Goal: Task Accomplishment & Management: Complete application form

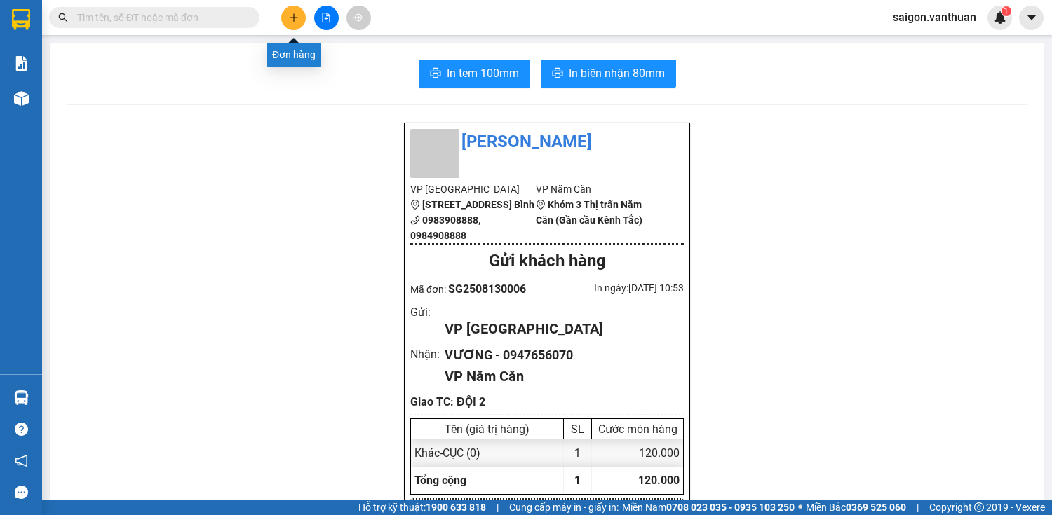
click at [297, 18] on icon "plus" at bounding box center [294, 18] width 10 height 10
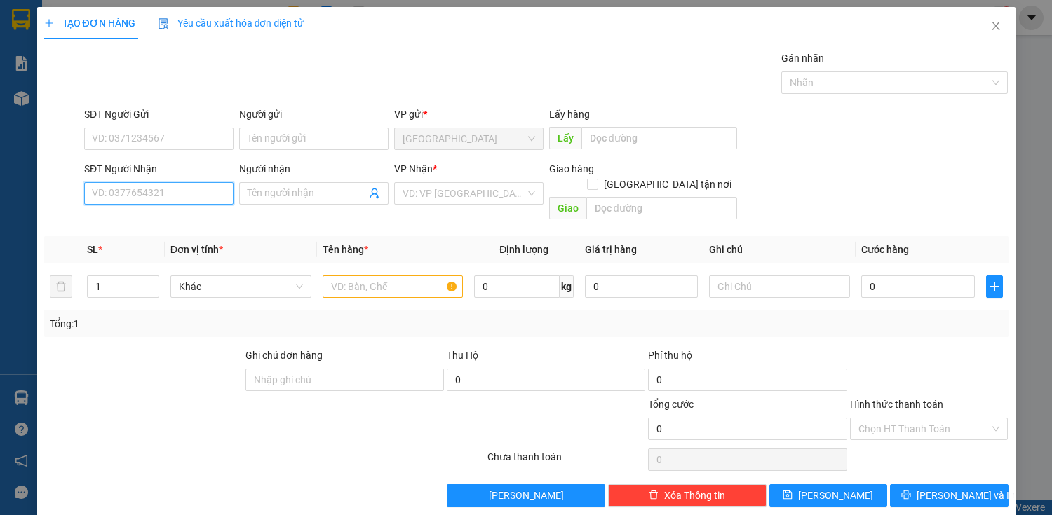
click at [187, 191] on input "SĐT Người Nhận" at bounding box center [158, 193] width 149 height 22
click at [154, 194] on input "SĐT Người Nhận" at bounding box center [158, 193] width 149 height 22
click at [183, 220] on div "0942050522 - [PERSON_NAME]" at bounding box center [161, 220] width 138 height 15
type input "0942050522"
type input "[PERSON_NAME]"
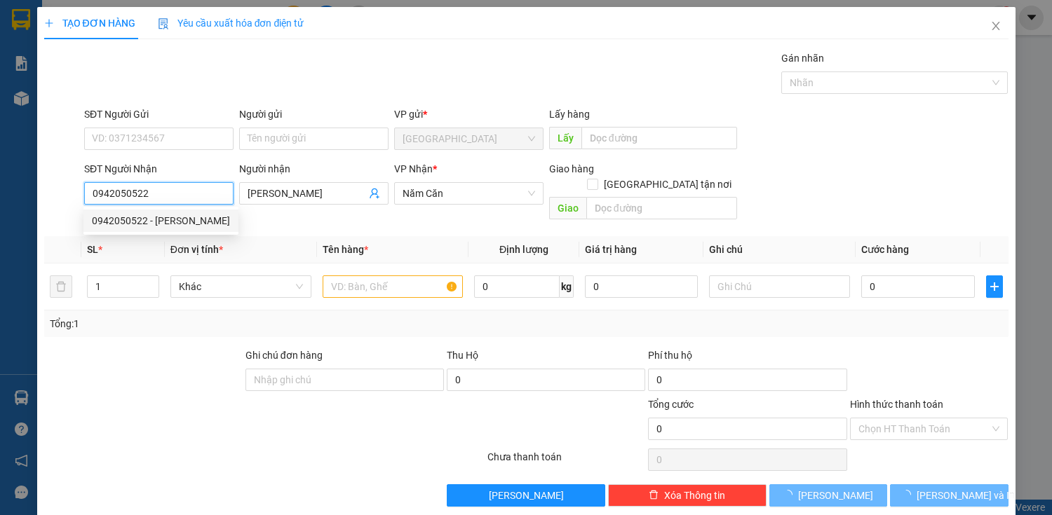
type input "50.000"
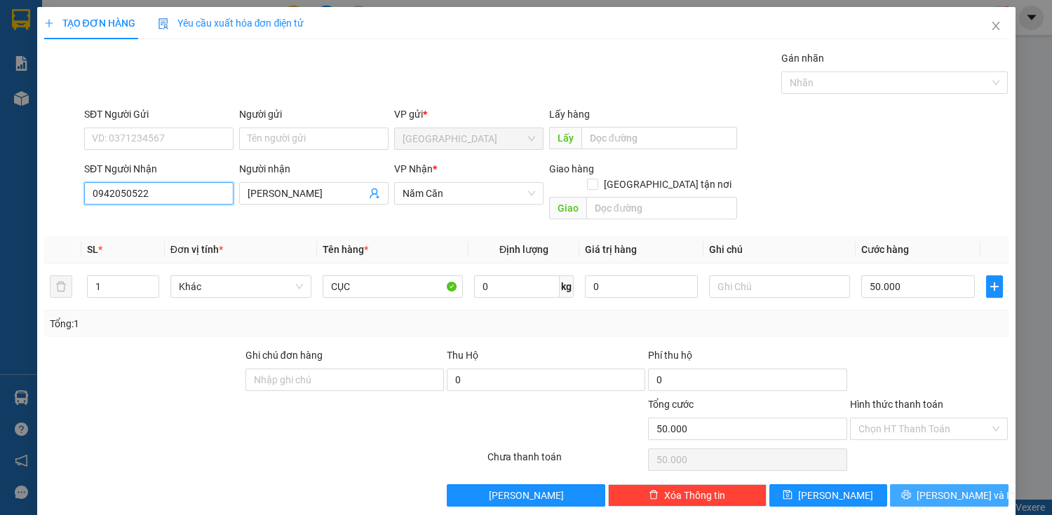
type input "0942050522"
click at [965, 488] on span "[PERSON_NAME] và In" at bounding box center [965, 495] width 98 height 15
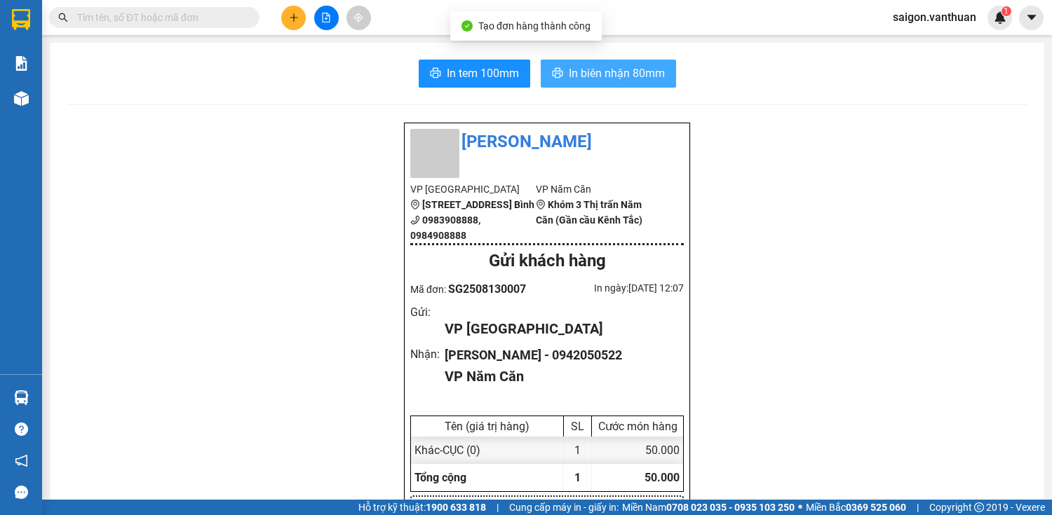
click at [642, 72] on span "In biên nhận 80mm" at bounding box center [617, 74] width 96 height 18
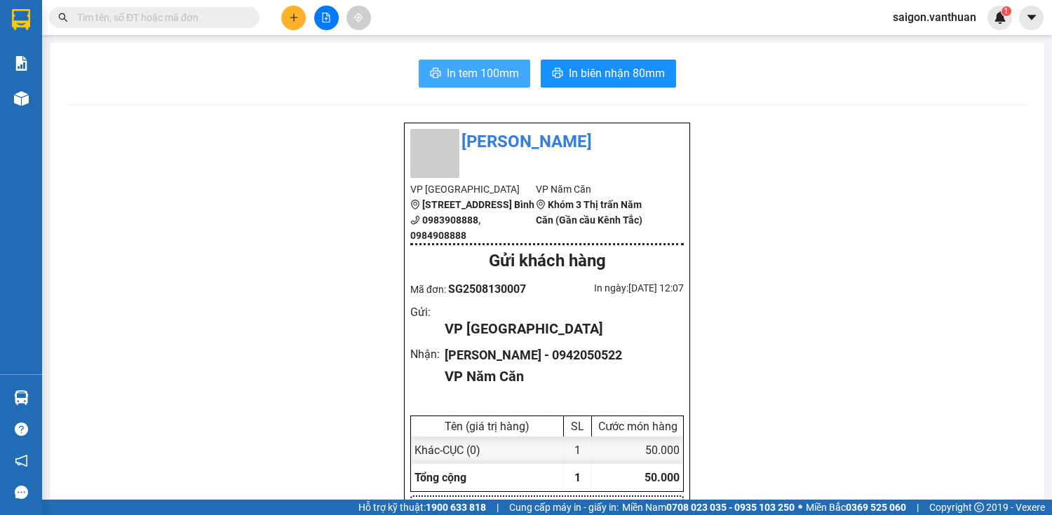
click at [492, 66] on span "In tem 100mm" at bounding box center [483, 74] width 72 height 18
click at [290, 17] on icon "plus" at bounding box center [294, 18] width 10 height 10
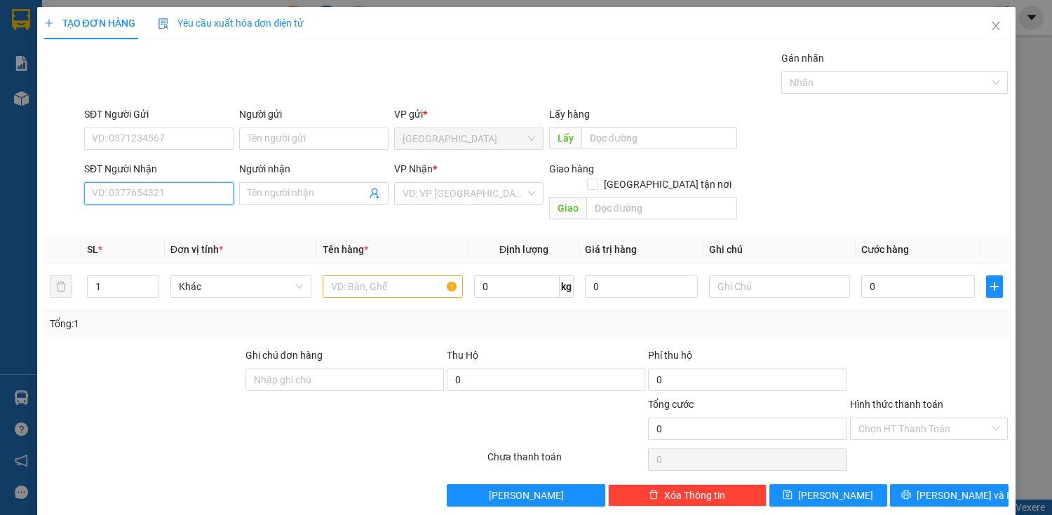
click at [182, 192] on input "SĐT Người Nhận" at bounding box center [158, 193] width 149 height 22
click at [133, 224] on div "0919606603 - CHI" at bounding box center [157, 220] width 131 height 15
type input "0919606603"
type input "CHI"
type input "70.000"
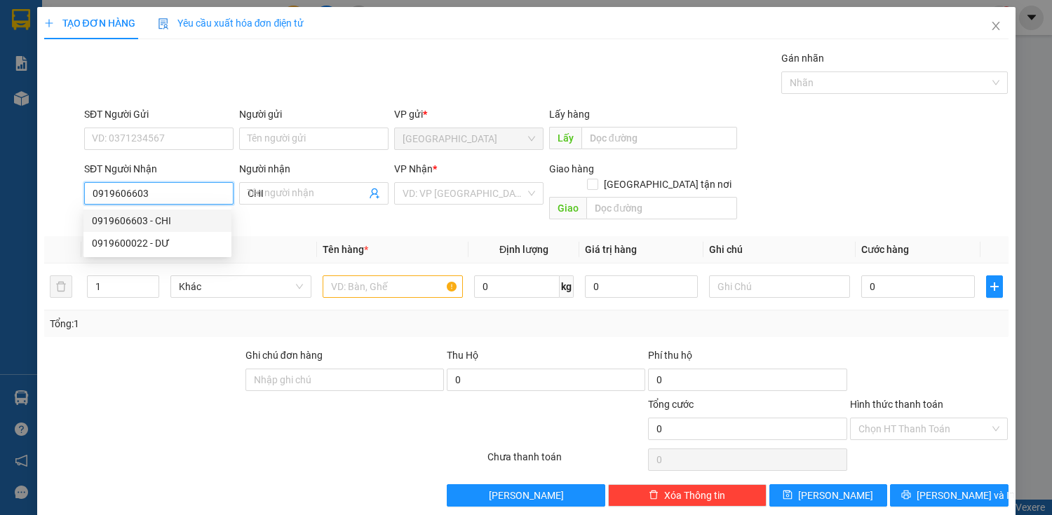
type input "70.000"
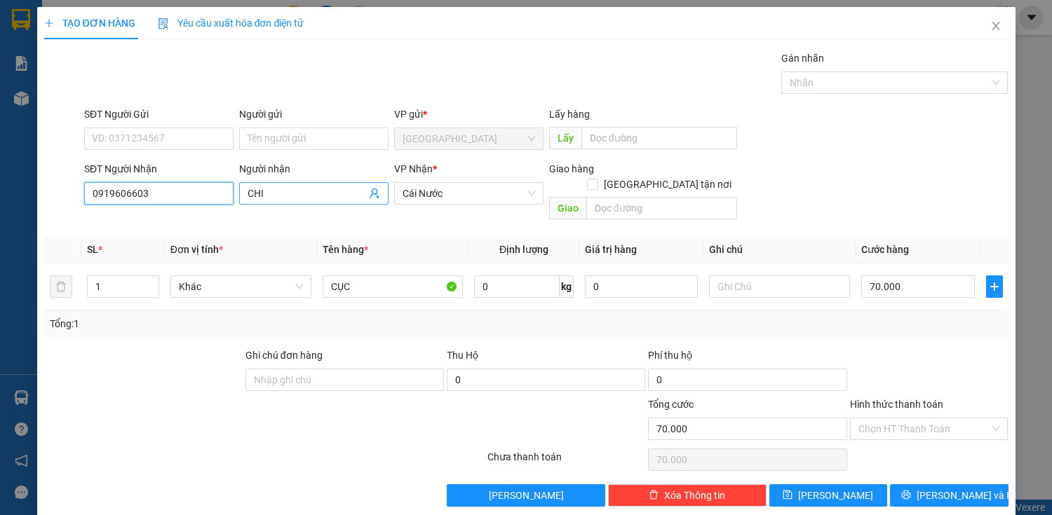
type input "0919606603"
drag, startPoint x: 280, startPoint y: 194, endPoint x: 238, endPoint y: 196, distance: 42.2
click at [239, 194] on span "CHI" at bounding box center [313, 193] width 149 height 22
type input "CÔ HỘI"
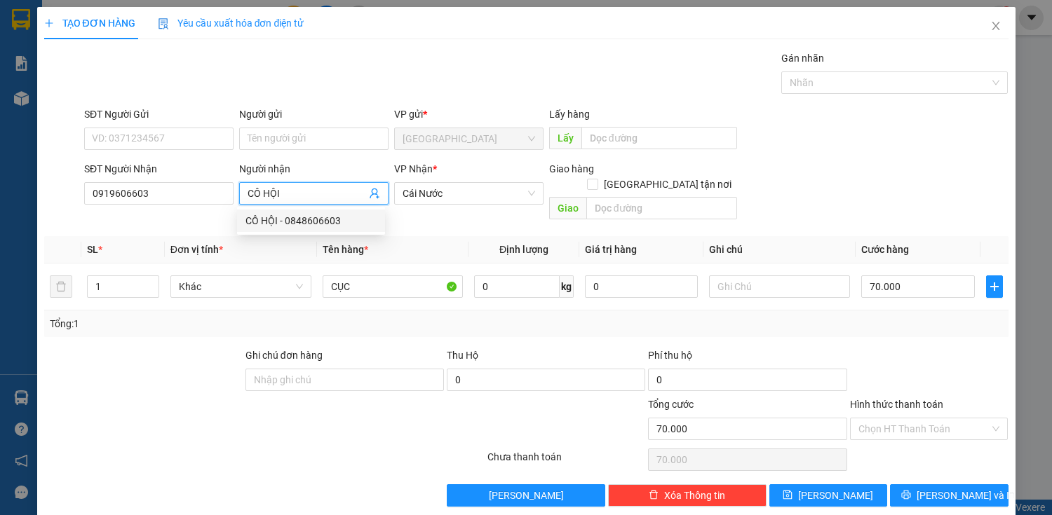
click at [335, 222] on div "CÔ HỘI - 0848606603" at bounding box center [310, 220] width 131 height 15
type input "0848606603"
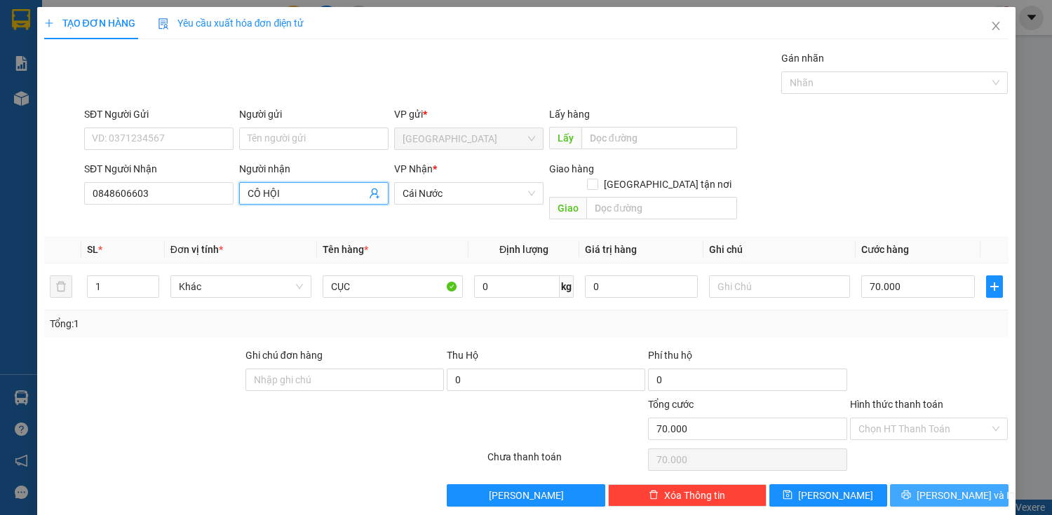
type input "CÔ HỘI"
click at [928, 485] on button "[PERSON_NAME] và In" at bounding box center [949, 496] width 118 height 22
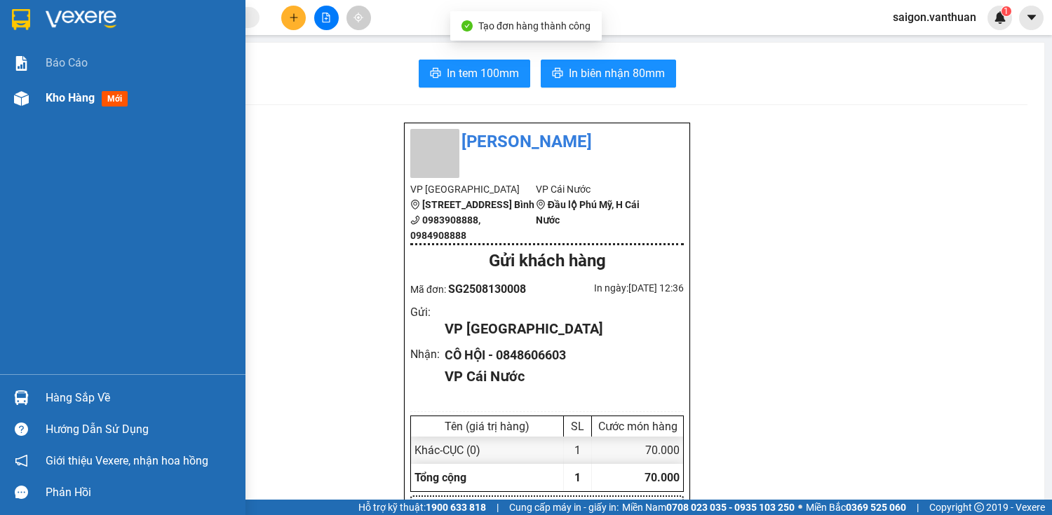
click at [63, 101] on span "Kho hàng" at bounding box center [70, 97] width 49 height 13
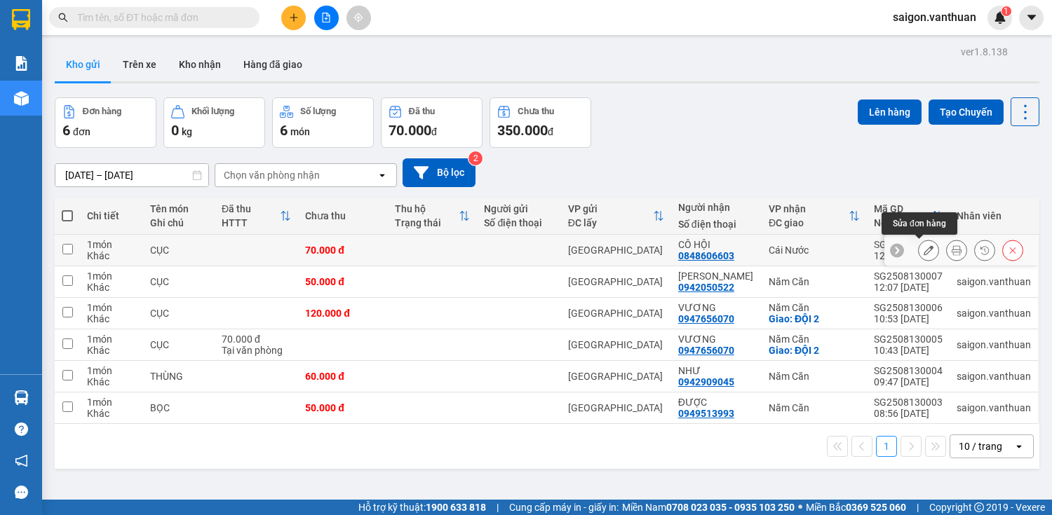
click at [923, 250] on icon at bounding box center [928, 250] width 10 height 10
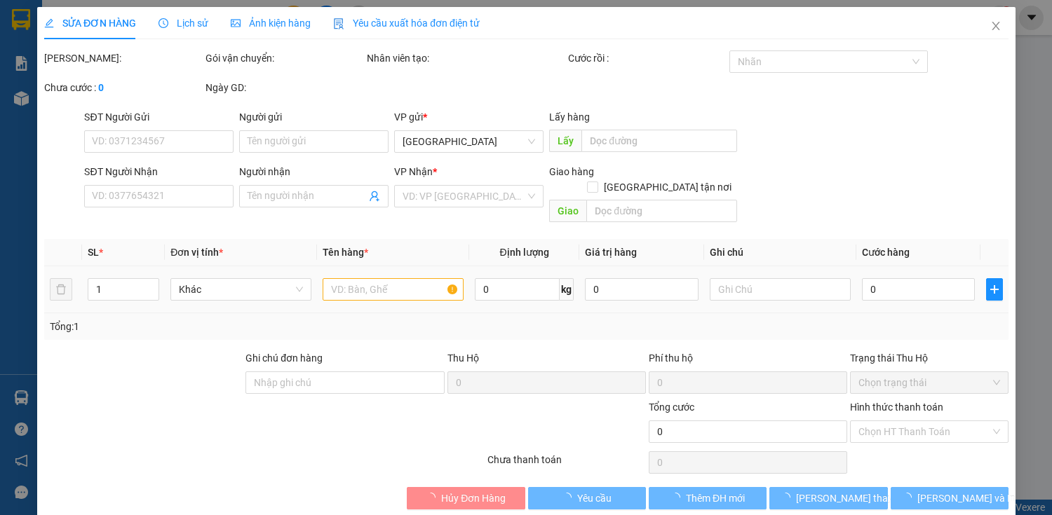
type input "0848606603"
type input "CÔ HỘI"
type input "70.000"
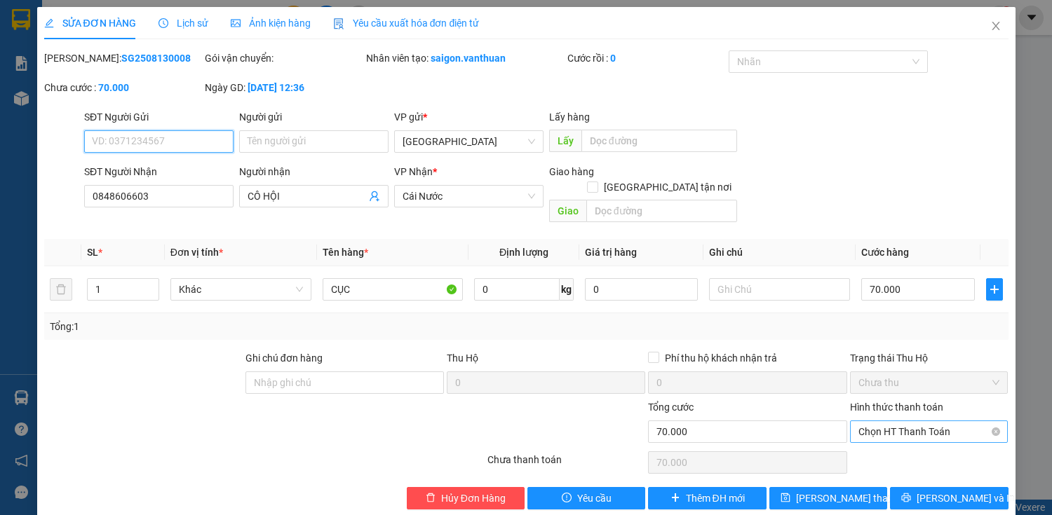
click at [914, 421] on span "Chọn HT Thanh Toán" at bounding box center [929, 431] width 142 height 21
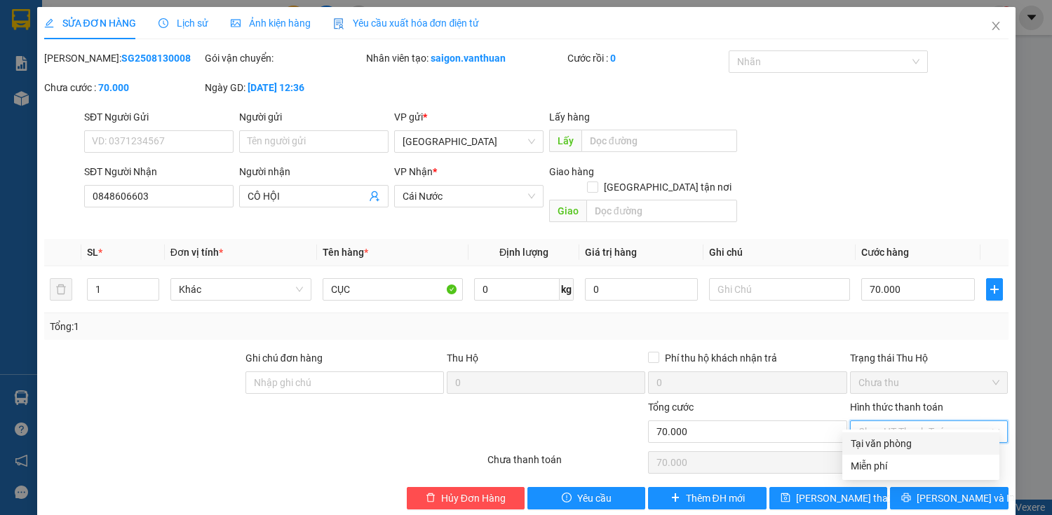
click at [876, 443] on div "Tại văn phòng" at bounding box center [921, 443] width 140 height 15
type input "0"
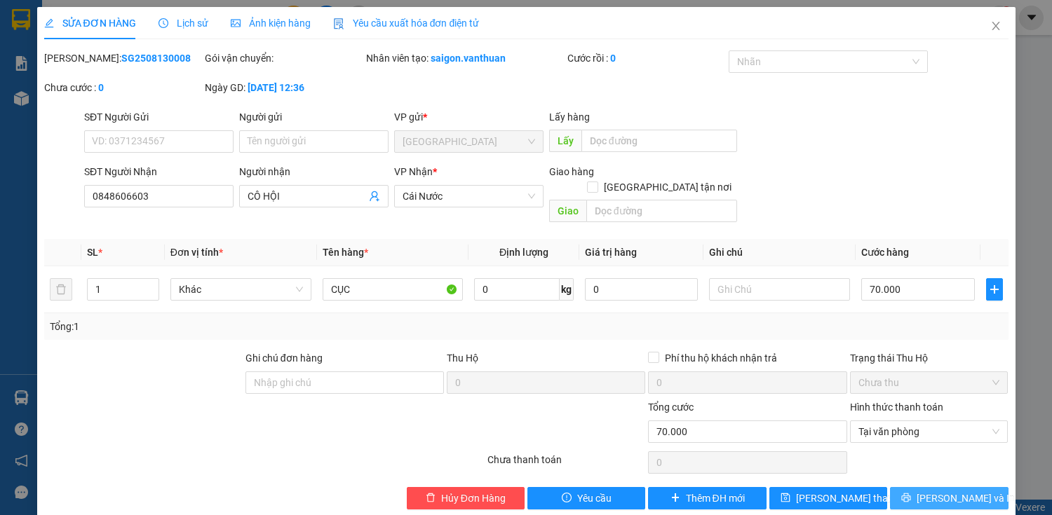
click at [941, 491] on span "[PERSON_NAME] và In" at bounding box center [965, 498] width 98 height 15
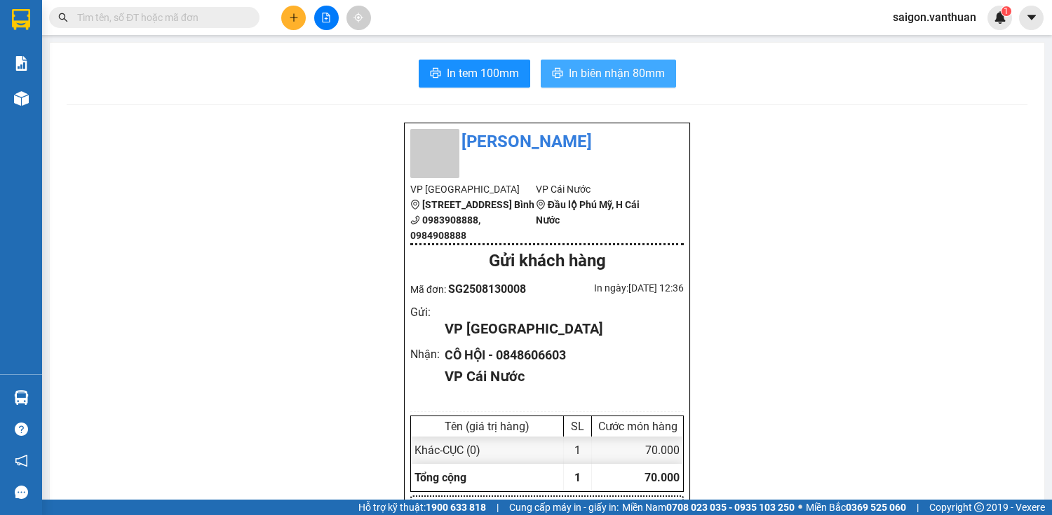
click at [618, 76] on span "In biên nhận 80mm" at bounding box center [617, 74] width 96 height 18
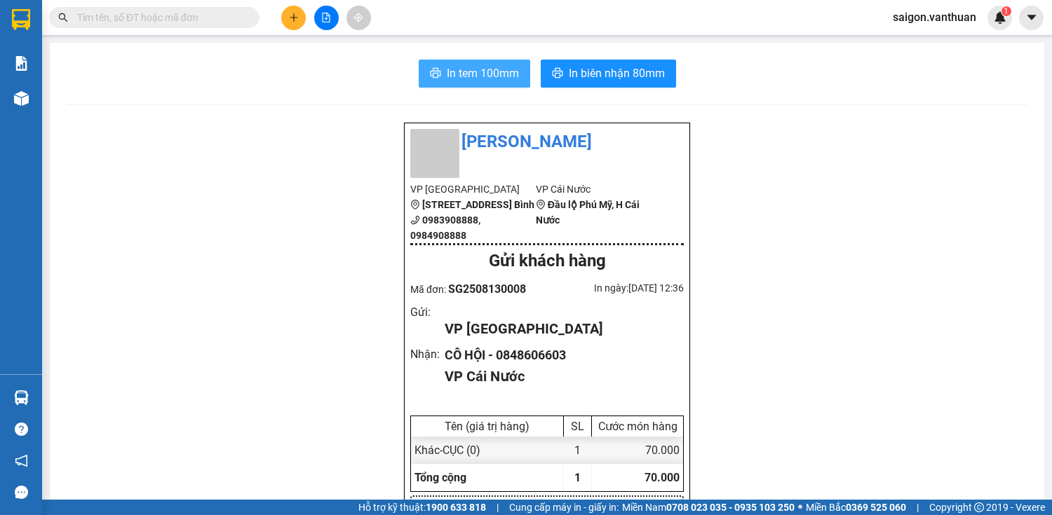
click at [469, 80] on span "In tem 100mm" at bounding box center [483, 74] width 72 height 18
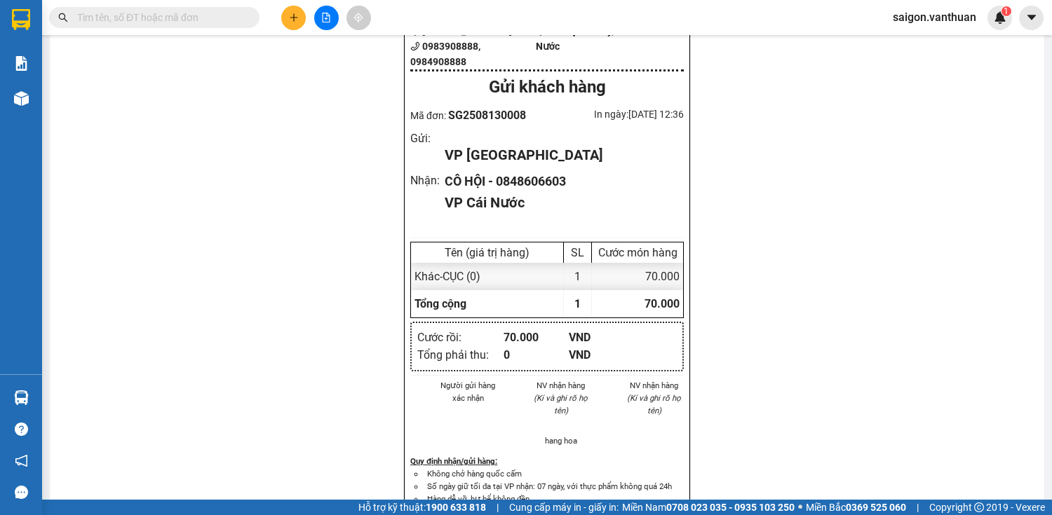
scroll to position [224, 0]
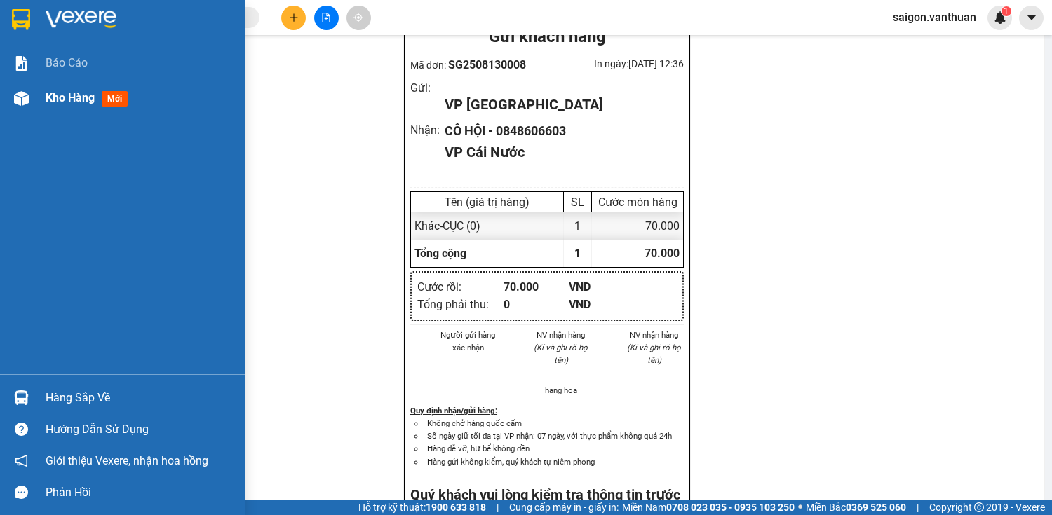
click at [73, 106] on div "Kho hàng mới" at bounding box center [90, 98] width 88 height 18
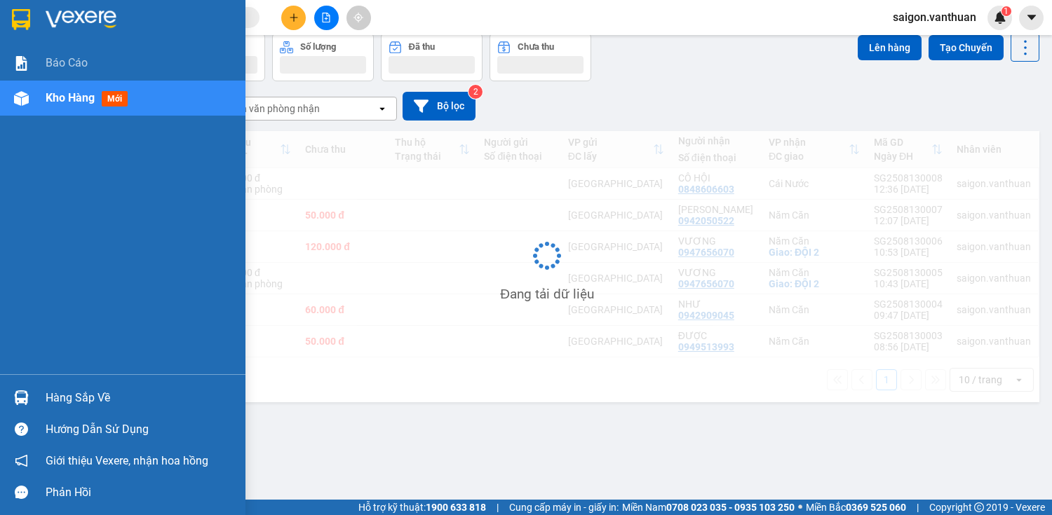
scroll to position [65, 0]
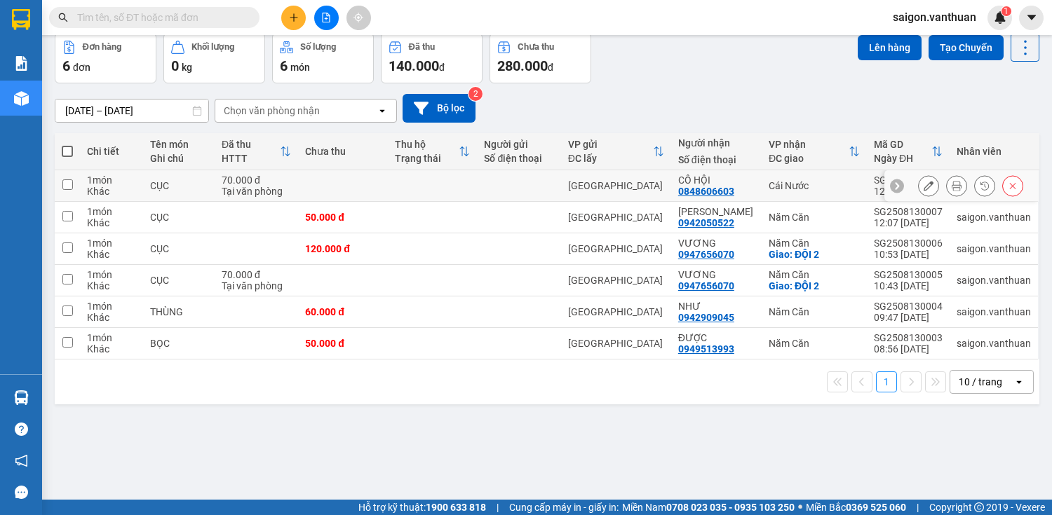
click at [923, 183] on icon at bounding box center [928, 186] width 10 height 10
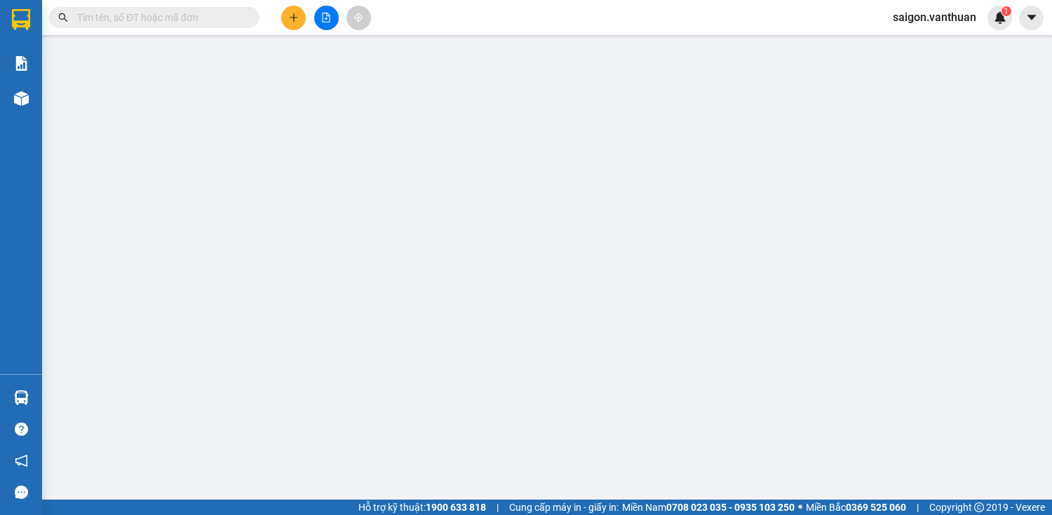
type input "0848606603"
type input "CÔ HỘI"
type input "70.000"
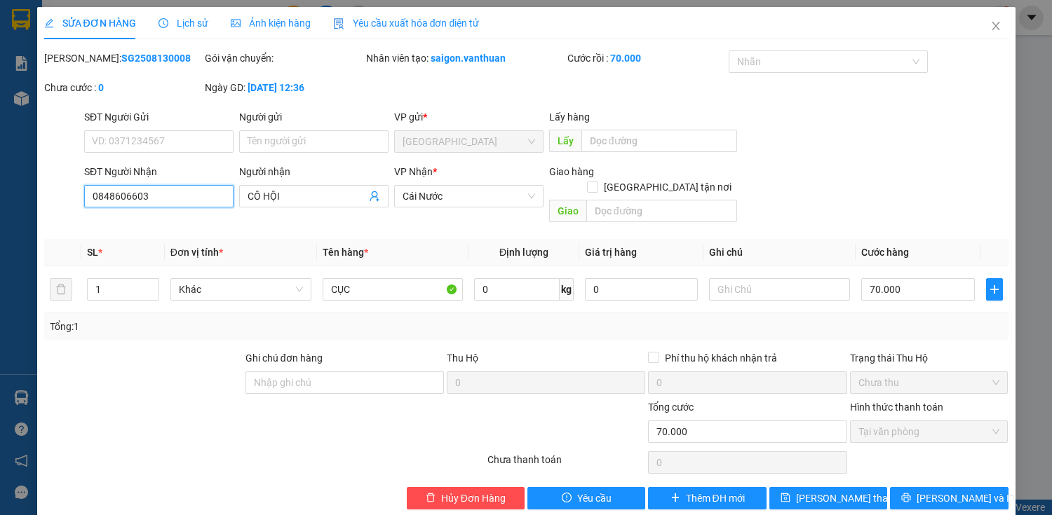
drag, startPoint x: 110, startPoint y: 195, endPoint x: 100, endPoint y: 182, distance: 16.5
click at [88, 196] on input "0848606603" at bounding box center [158, 196] width 149 height 22
type input "0919606603"
click at [911, 493] on icon "printer" at bounding box center [906, 498] width 10 height 10
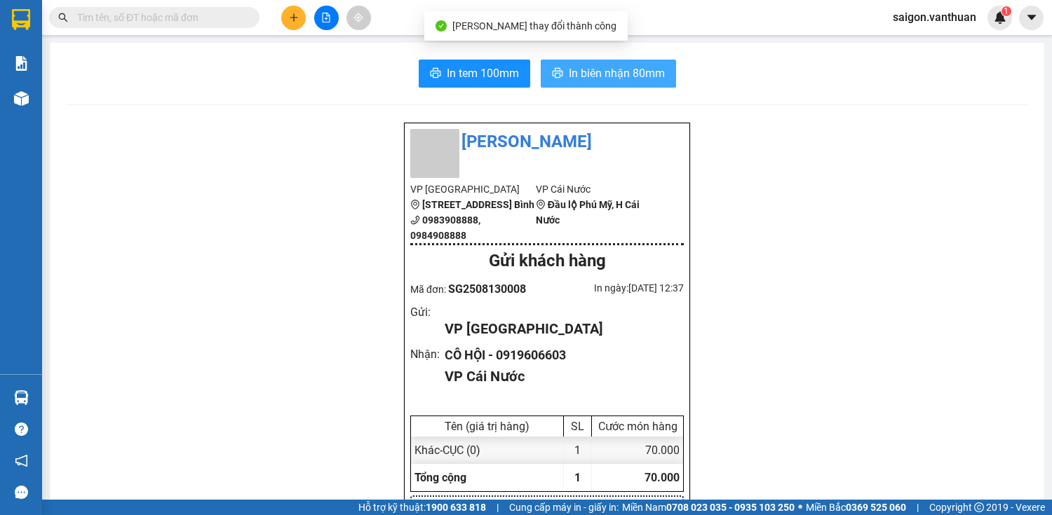
click at [616, 76] on span "In biên nhận 80mm" at bounding box center [617, 74] width 96 height 18
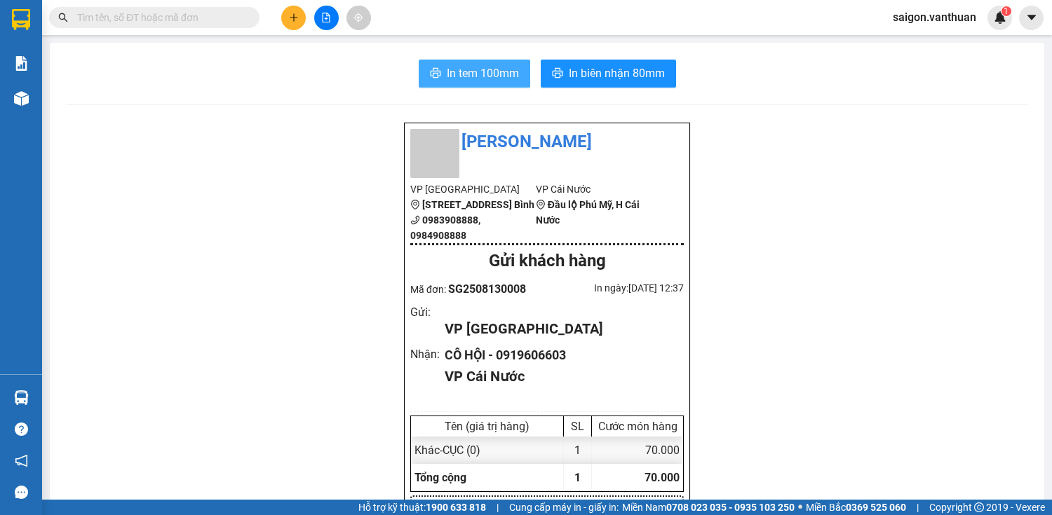
click at [494, 73] on span "In tem 100mm" at bounding box center [483, 74] width 72 height 18
click at [297, 16] on icon "plus" at bounding box center [294, 18] width 10 height 10
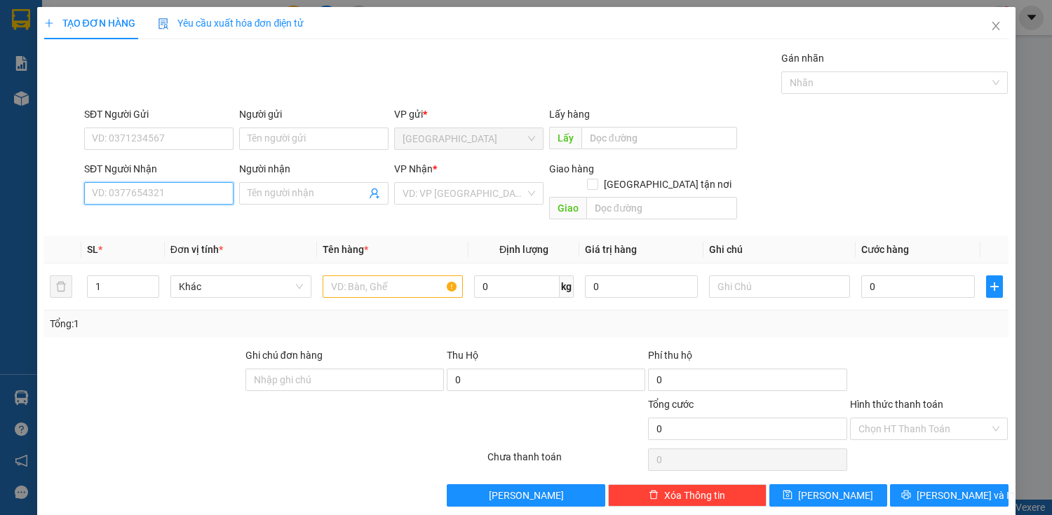
click at [154, 191] on input "SĐT Người Nhận" at bounding box center [158, 193] width 149 height 22
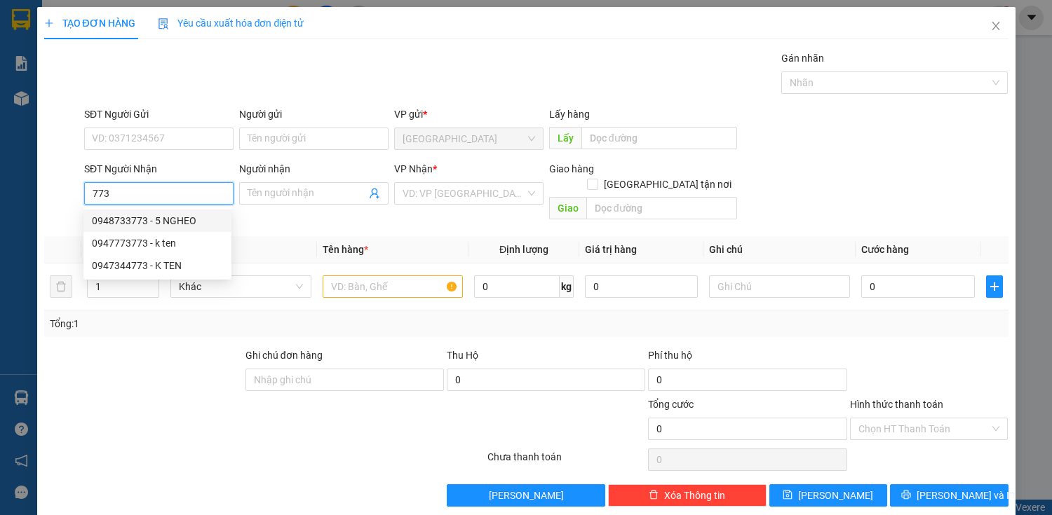
click at [180, 218] on div "0948733773 - 5 NGHEO" at bounding box center [157, 220] width 131 height 15
type input "0948733773"
type input "5 NGHEO"
checkbox input "true"
type input "[PERSON_NAME]"
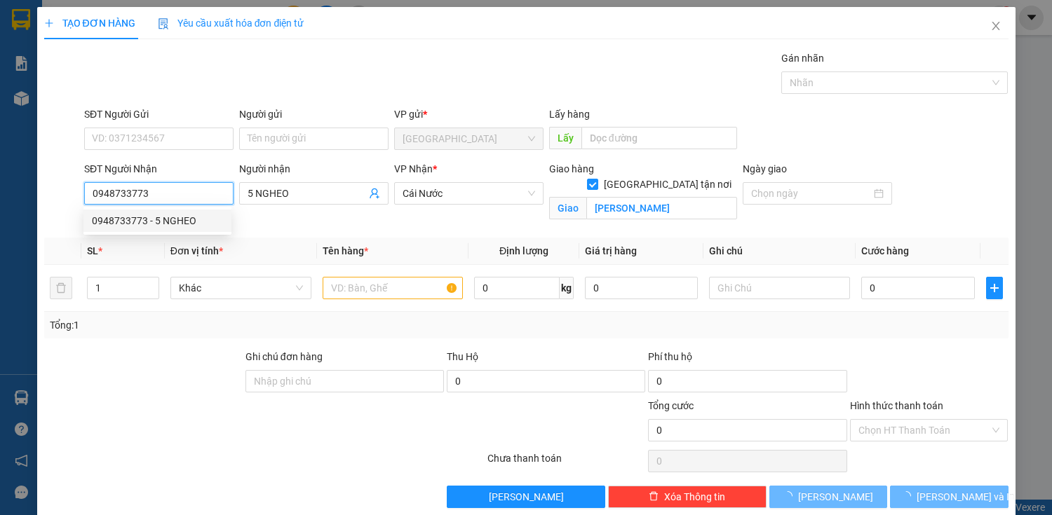
type input "80.000"
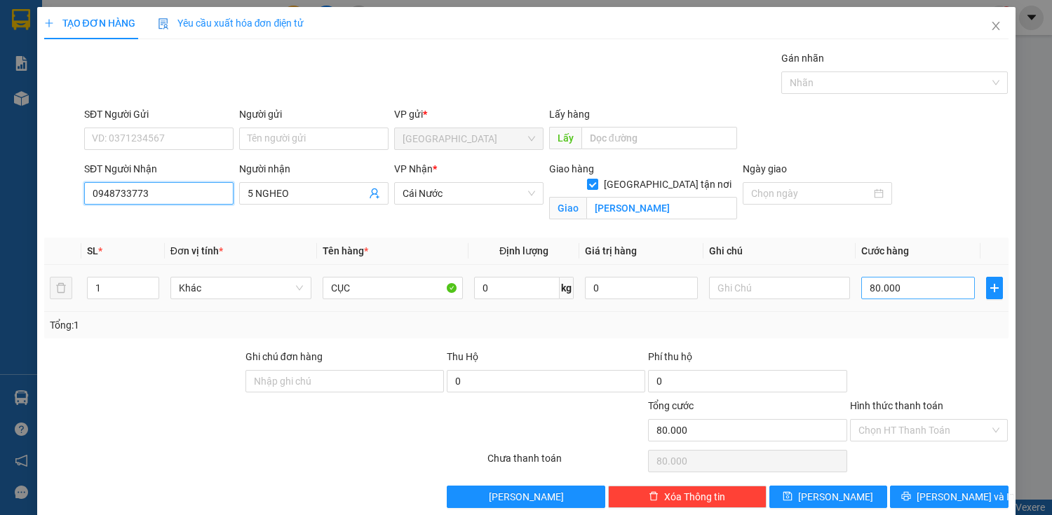
type input "0948733773"
click at [870, 294] on input "80.000" at bounding box center [917, 288] width 113 height 22
type input "0"
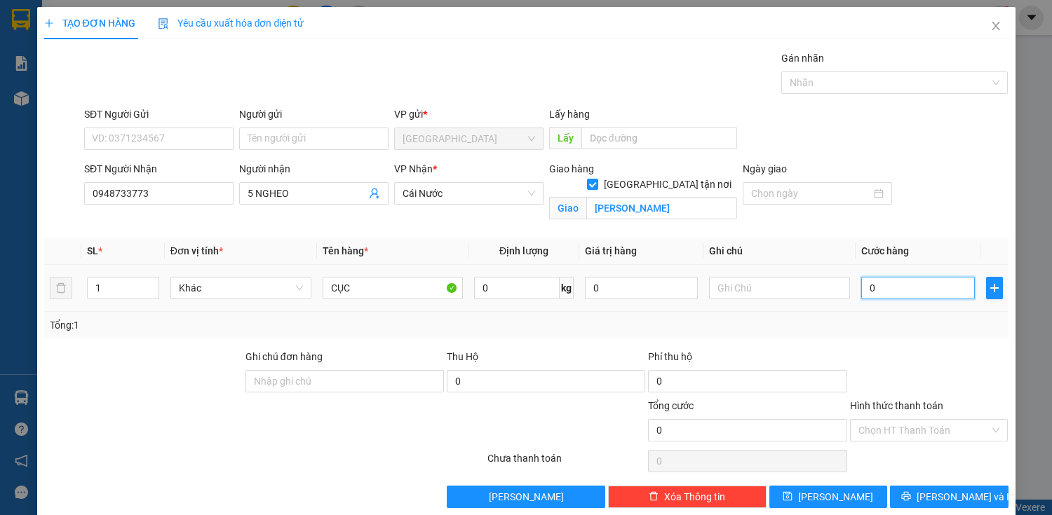
type input "50"
type input "500"
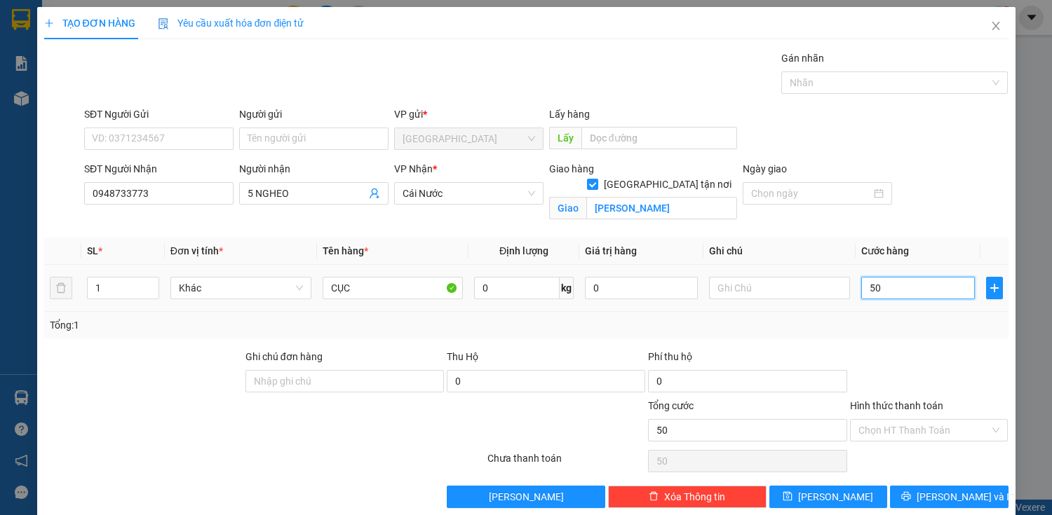
type input "500"
type input "5.000"
type input "50.000"
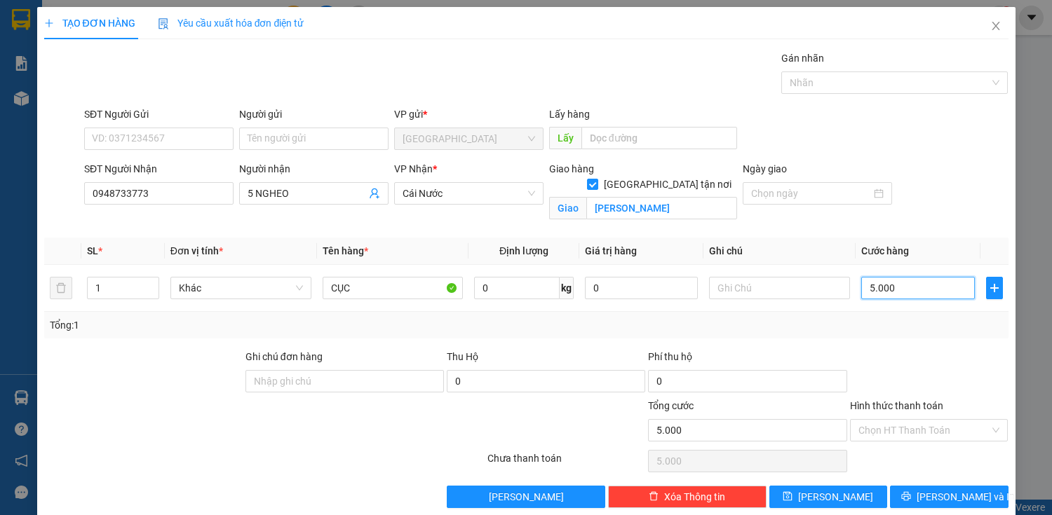
type input "50.000"
click at [935, 480] on div "Transit Pickup Surcharge Ids Transit Deliver Surcharge Ids Transit Deliver Surc…" at bounding box center [526, 279] width 964 height 458
click at [937, 499] on span "[PERSON_NAME] và In" at bounding box center [965, 496] width 98 height 15
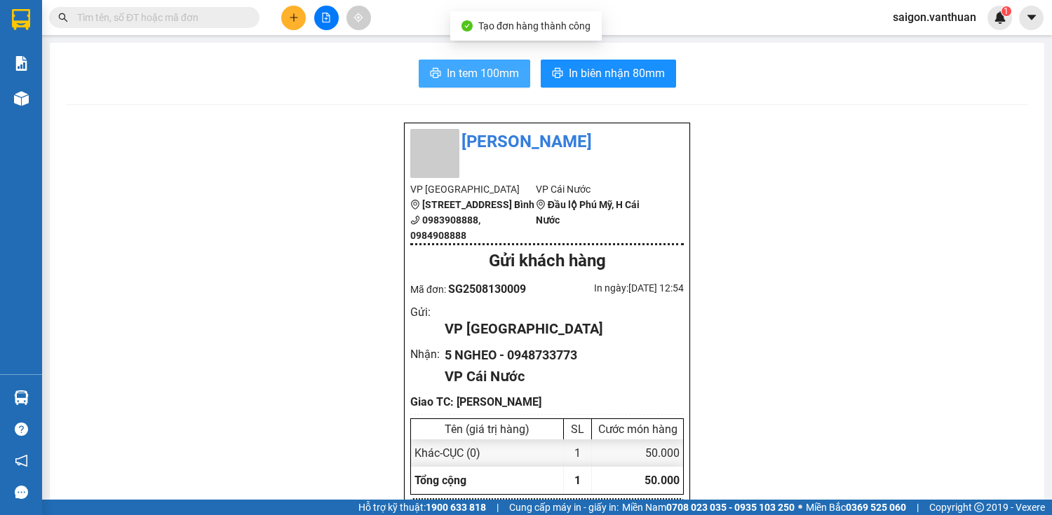
click at [477, 68] on span "In tem 100mm" at bounding box center [483, 74] width 72 height 18
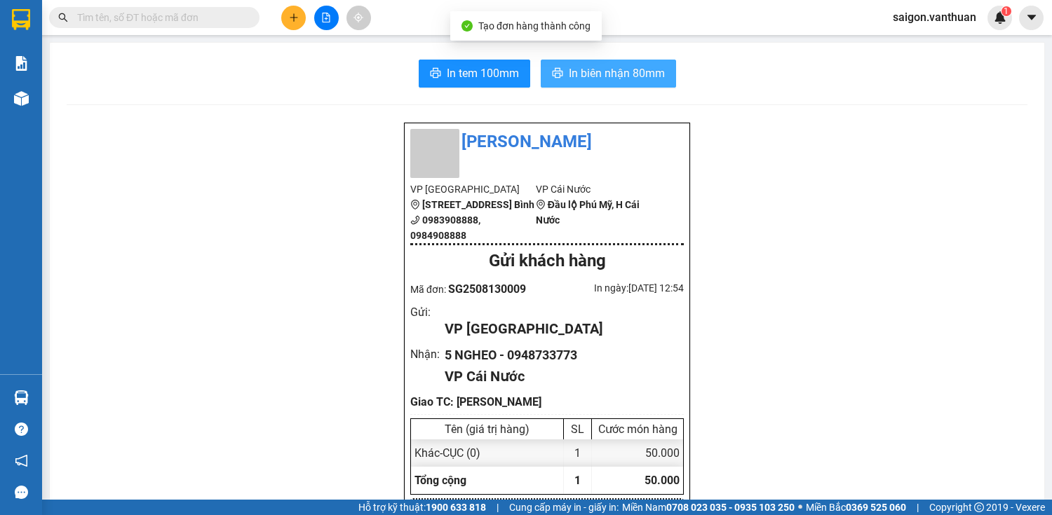
click at [578, 70] on span "In biên nhận 80mm" at bounding box center [617, 74] width 96 height 18
